Goal: Find specific page/section: Find specific page/section

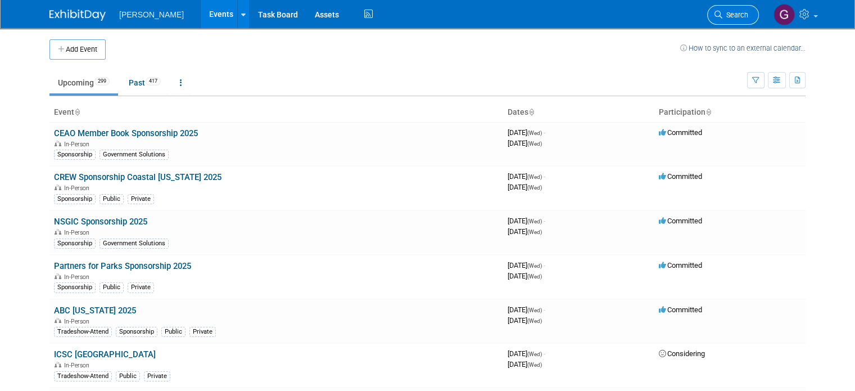
click at [729, 19] on link "Search" at bounding box center [733, 15] width 52 height 20
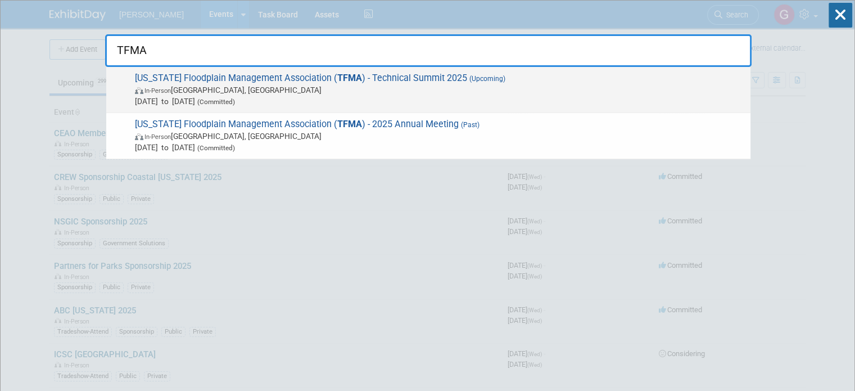
type input "TFMA"
click at [494, 102] on span "[DATE] to [DATE] (Committed)" at bounding box center [440, 101] width 610 height 11
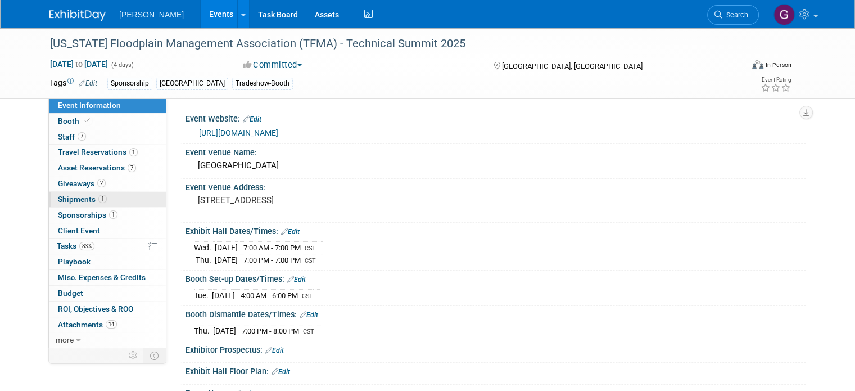
click at [98, 196] on span "1" at bounding box center [102, 199] width 8 height 8
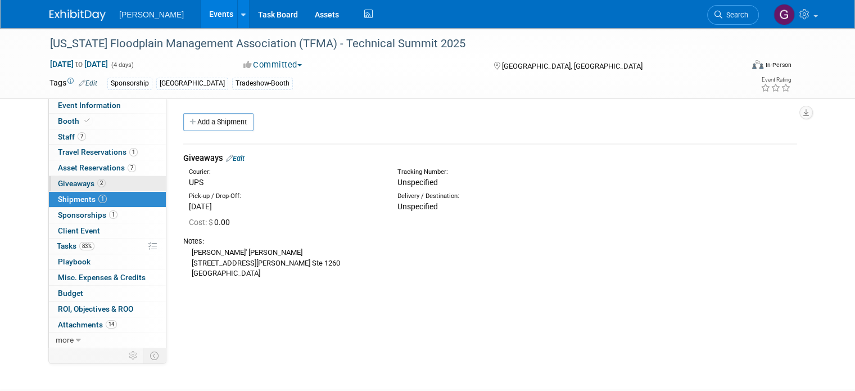
click at [101, 179] on link "2 Giveaways 2" at bounding box center [107, 183] width 117 height 15
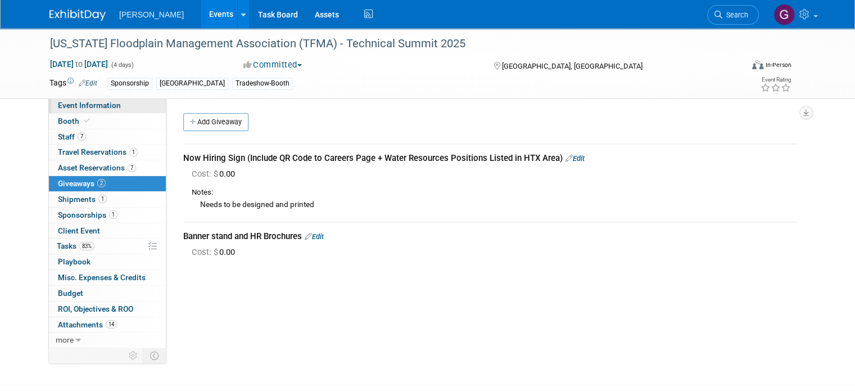
click at [143, 107] on link "Event Information" at bounding box center [107, 105] width 117 height 15
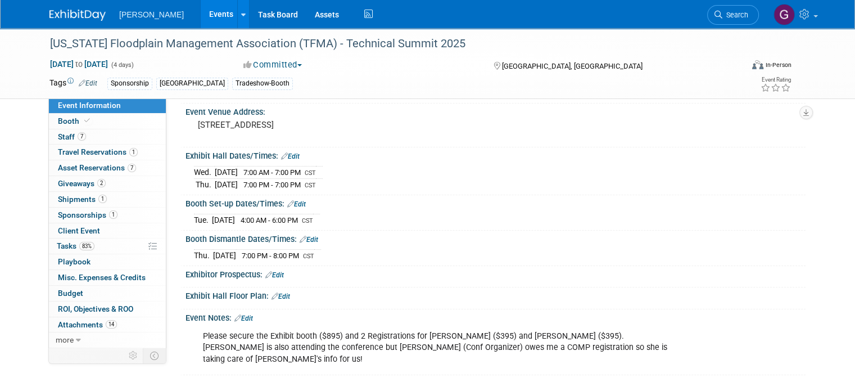
scroll to position [73, 0]
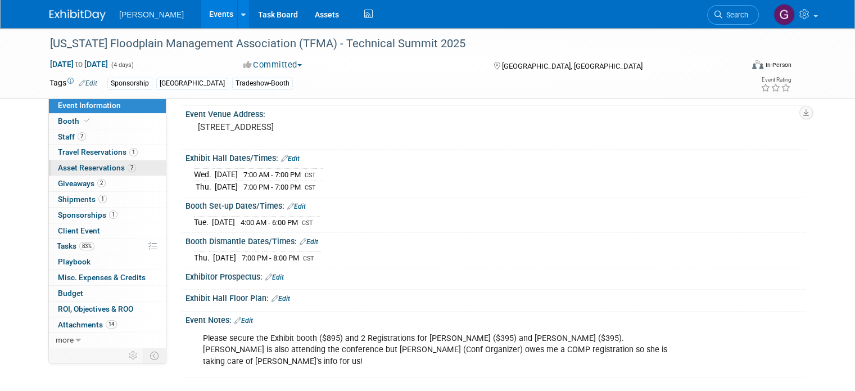
click at [103, 164] on span "Asset Reservations 7" at bounding box center [97, 167] width 78 height 9
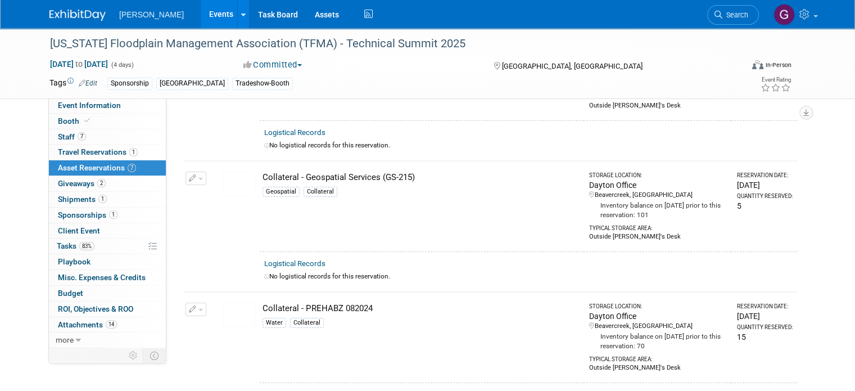
scroll to position [0, 0]
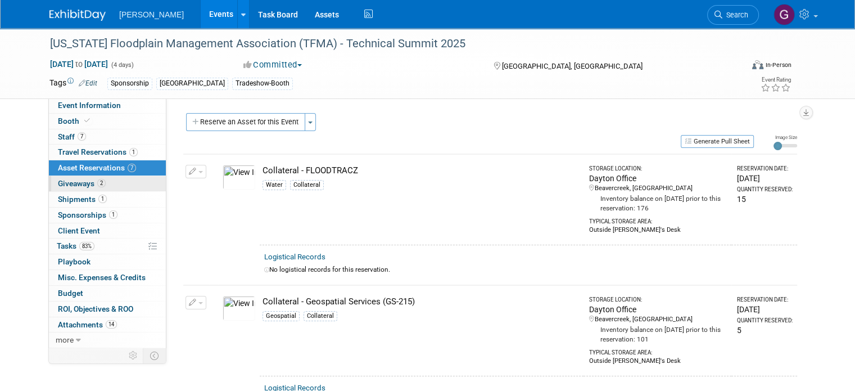
click at [126, 177] on link "2 Giveaways 2" at bounding box center [107, 183] width 117 height 15
